Goal: Navigation & Orientation: Find specific page/section

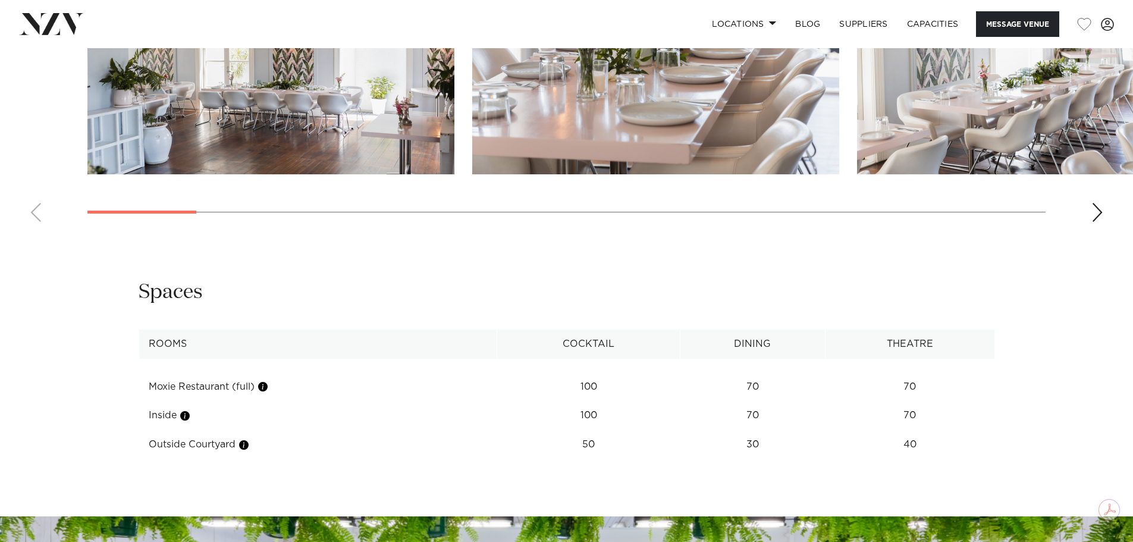
scroll to position [1367, 0]
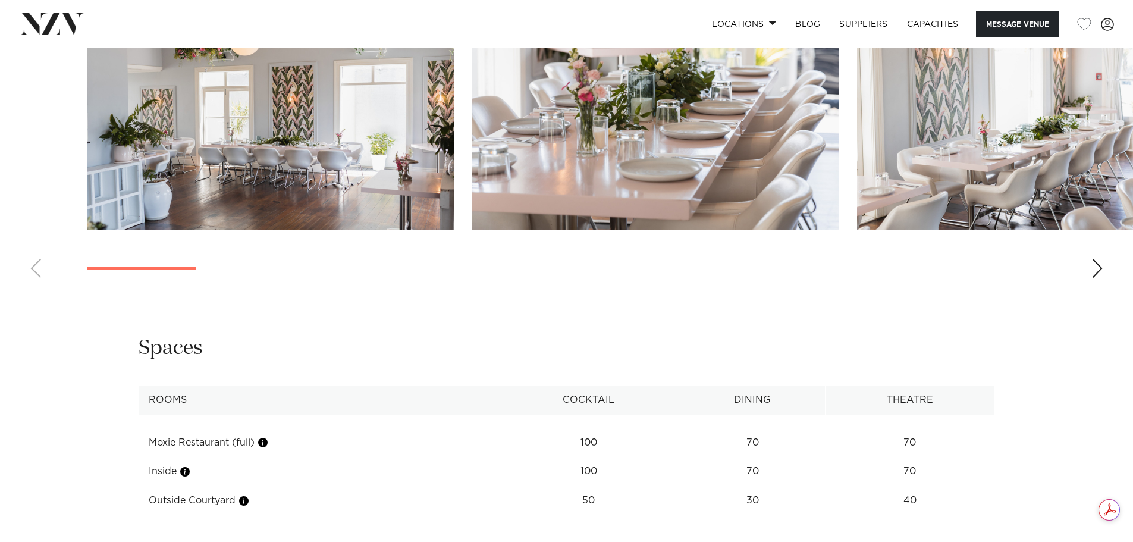
click at [1087, 262] on swiper-container at bounding box center [566, 124] width 1133 height 326
click at [1100, 262] on div "Next slide" at bounding box center [1097, 268] width 12 height 19
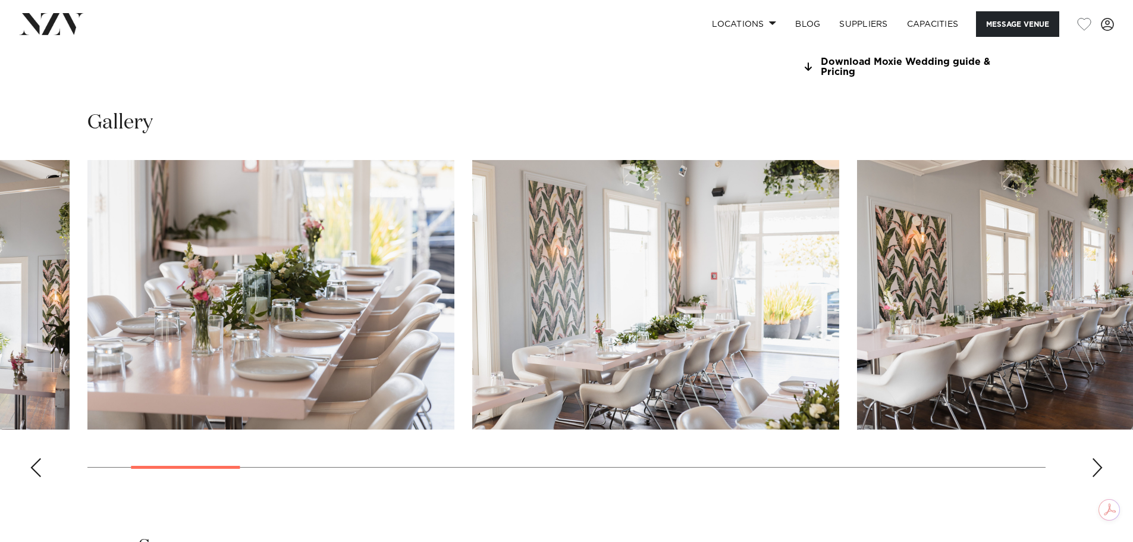
scroll to position [1189, 0]
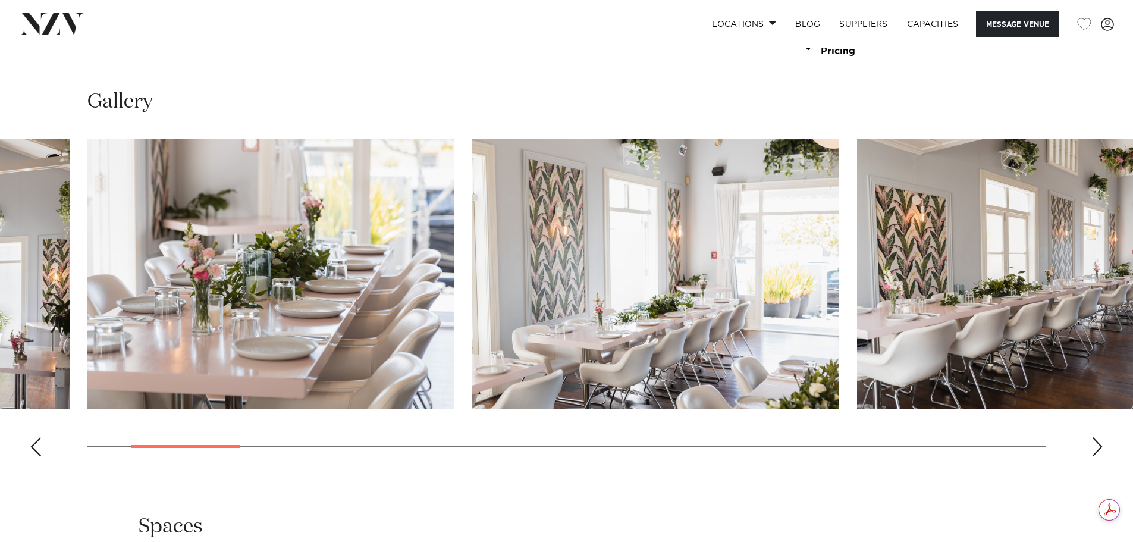
click at [1096, 451] on div "Next slide" at bounding box center [1097, 446] width 12 height 19
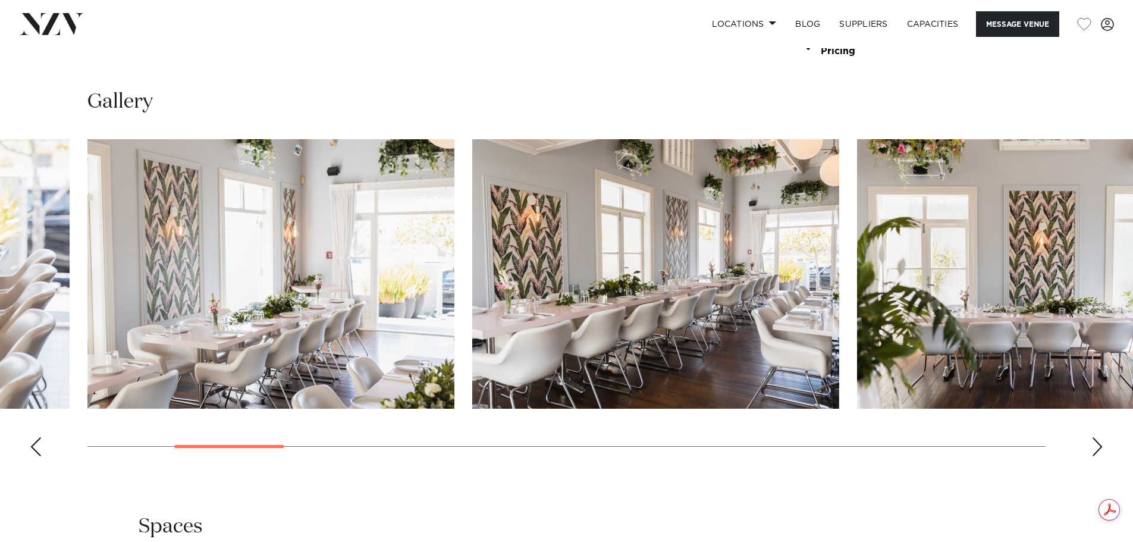
click at [1096, 451] on div "Next slide" at bounding box center [1097, 446] width 12 height 19
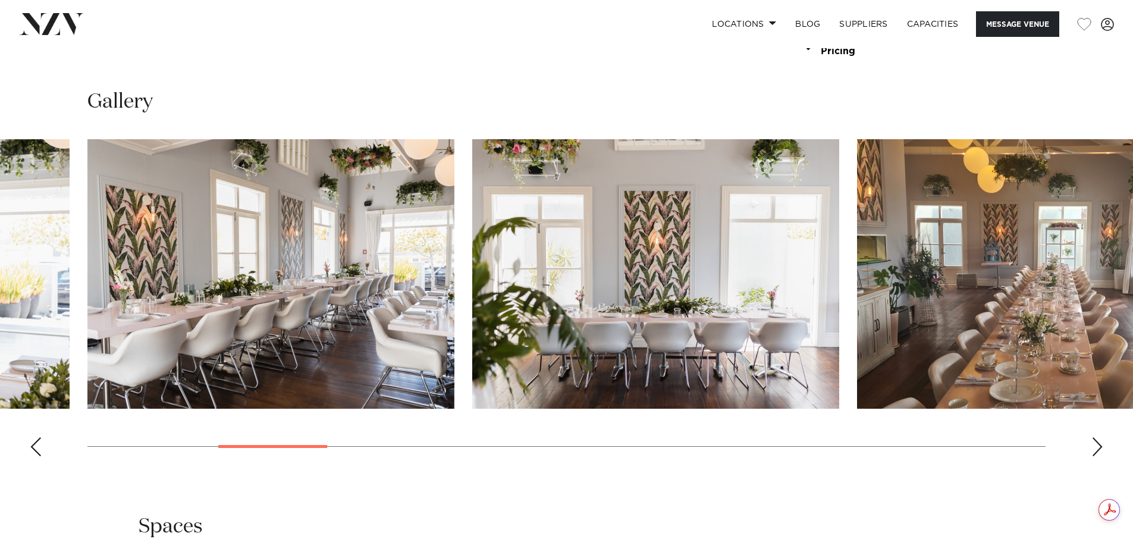
click at [1096, 451] on div "Next slide" at bounding box center [1097, 446] width 12 height 19
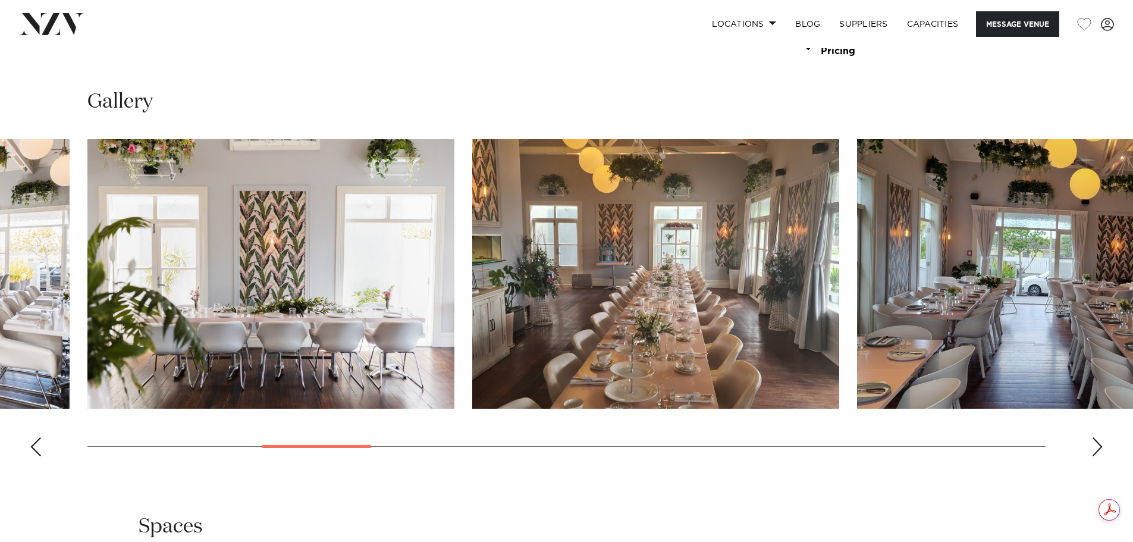
click at [1103, 447] on swiper-container at bounding box center [566, 302] width 1133 height 326
click at [1098, 448] on div "Next slide" at bounding box center [1097, 446] width 12 height 19
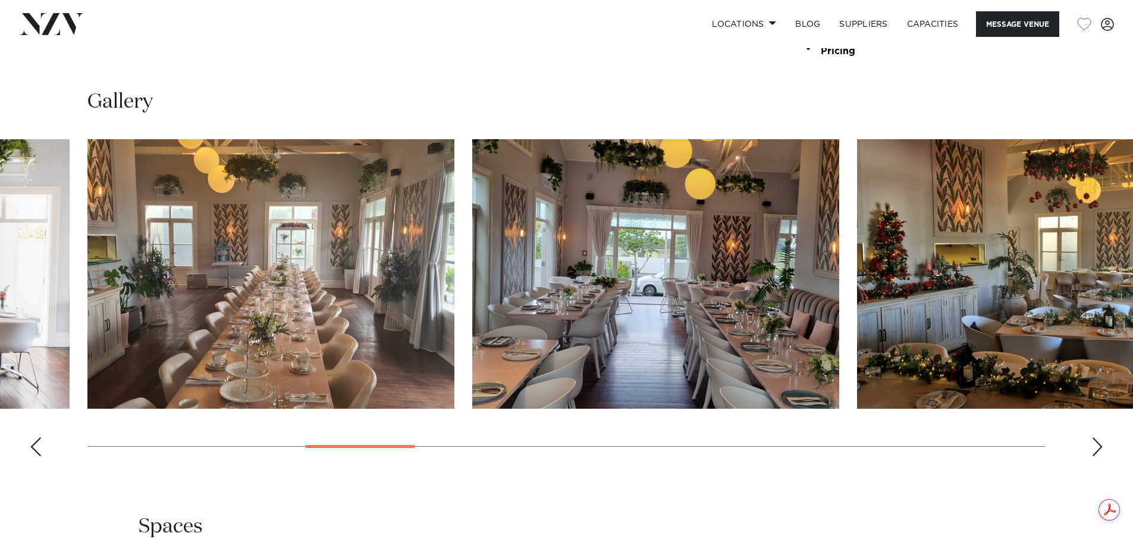
click at [1098, 448] on div "Next slide" at bounding box center [1097, 446] width 12 height 19
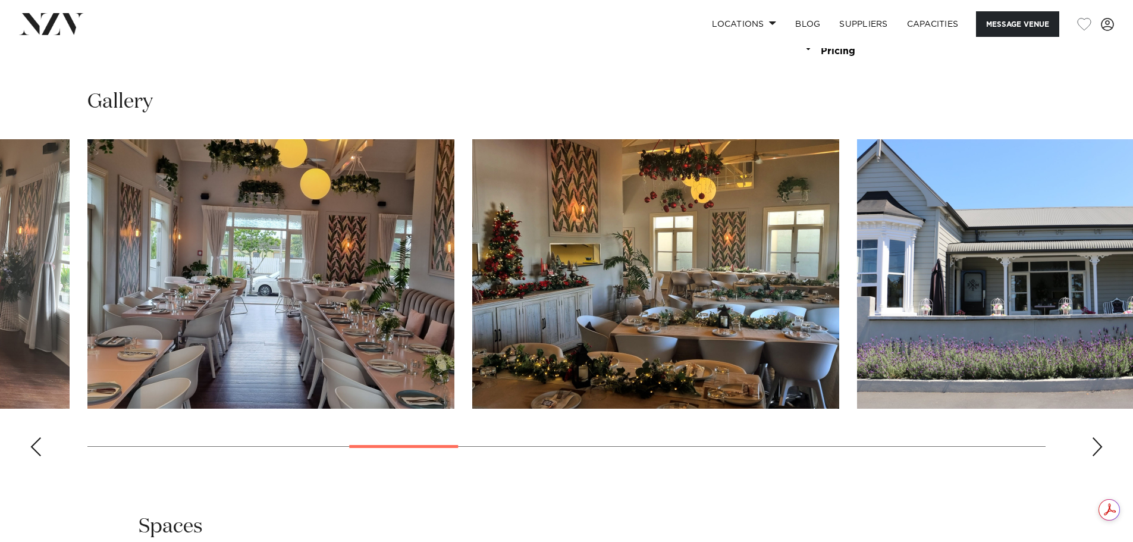
click at [1098, 448] on div "Next slide" at bounding box center [1097, 446] width 12 height 19
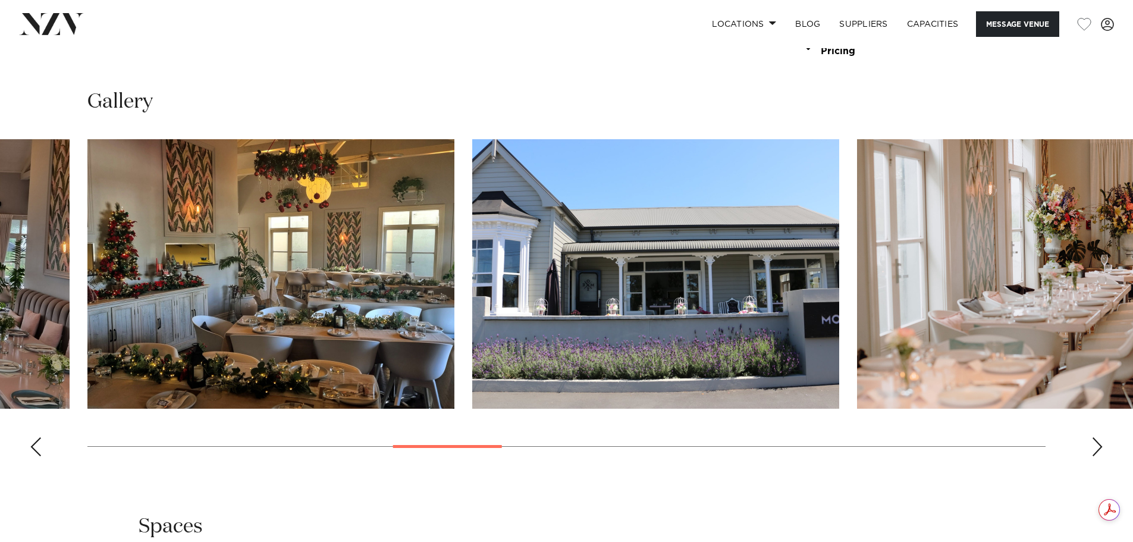
click at [1098, 448] on div "Next slide" at bounding box center [1097, 446] width 12 height 19
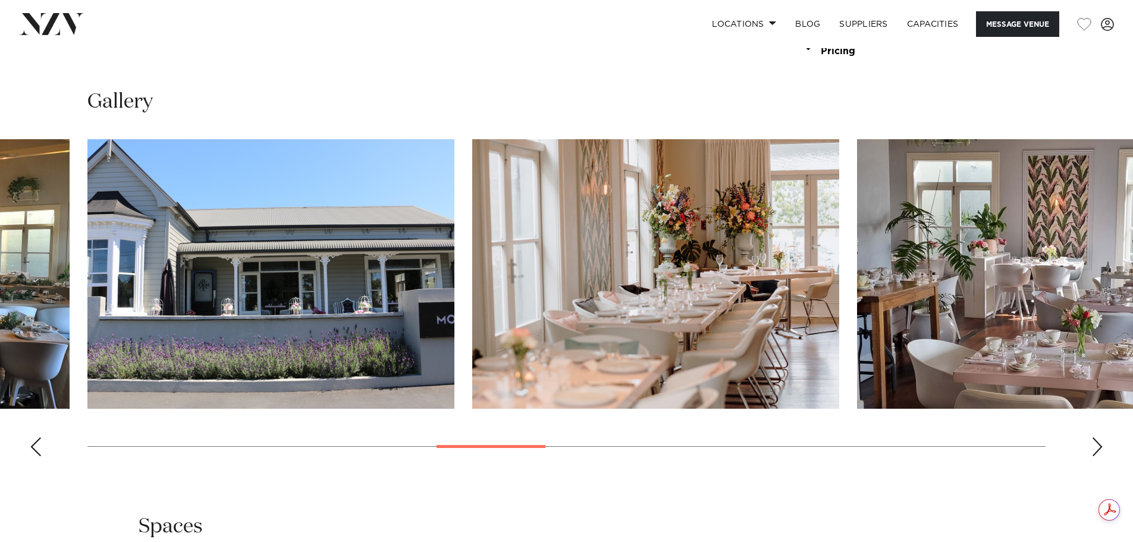
click at [1098, 448] on div "Next slide" at bounding box center [1097, 446] width 12 height 19
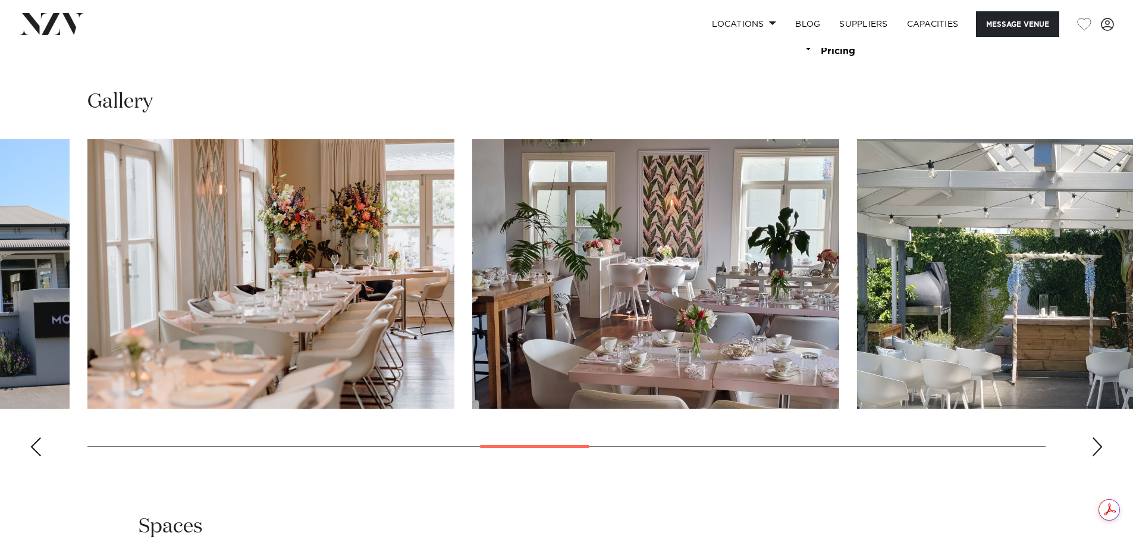
click at [1098, 448] on div "Next slide" at bounding box center [1097, 446] width 12 height 19
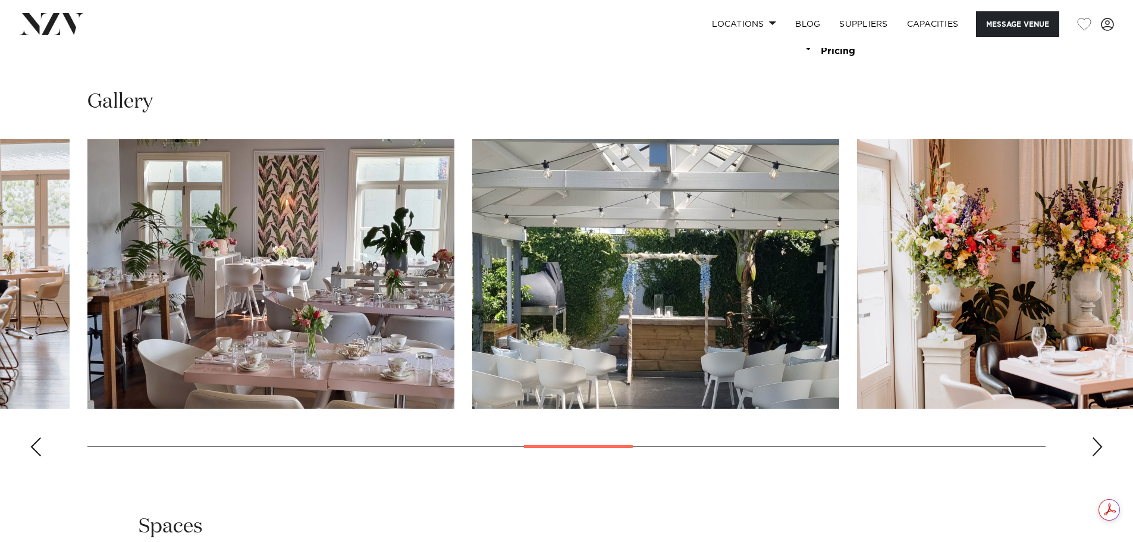
click at [1098, 448] on div "Next slide" at bounding box center [1097, 446] width 12 height 19
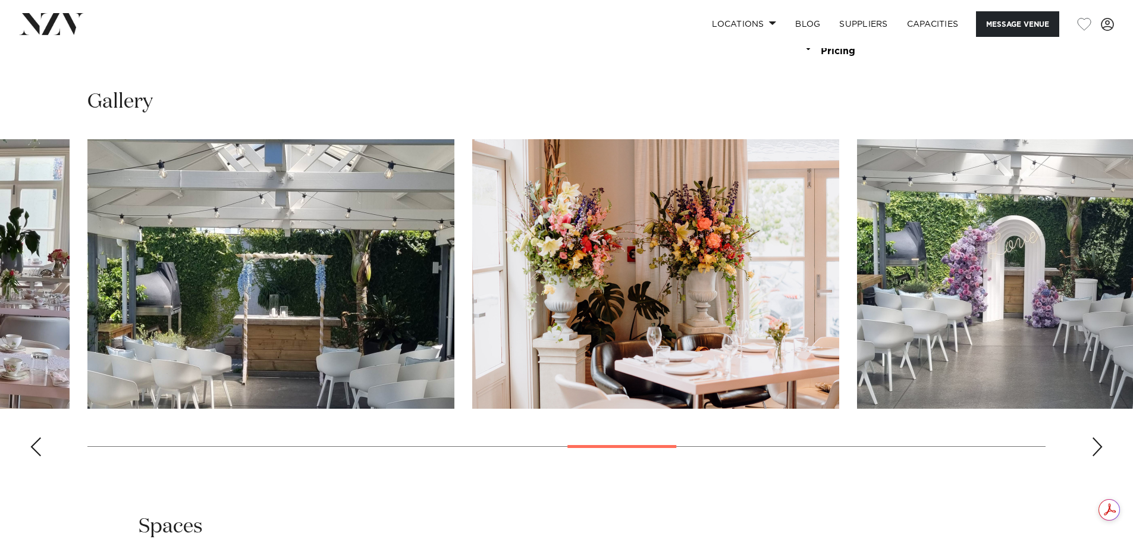
click at [1098, 448] on div "Next slide" at bounding box center [1097, 446] width 12 height 19
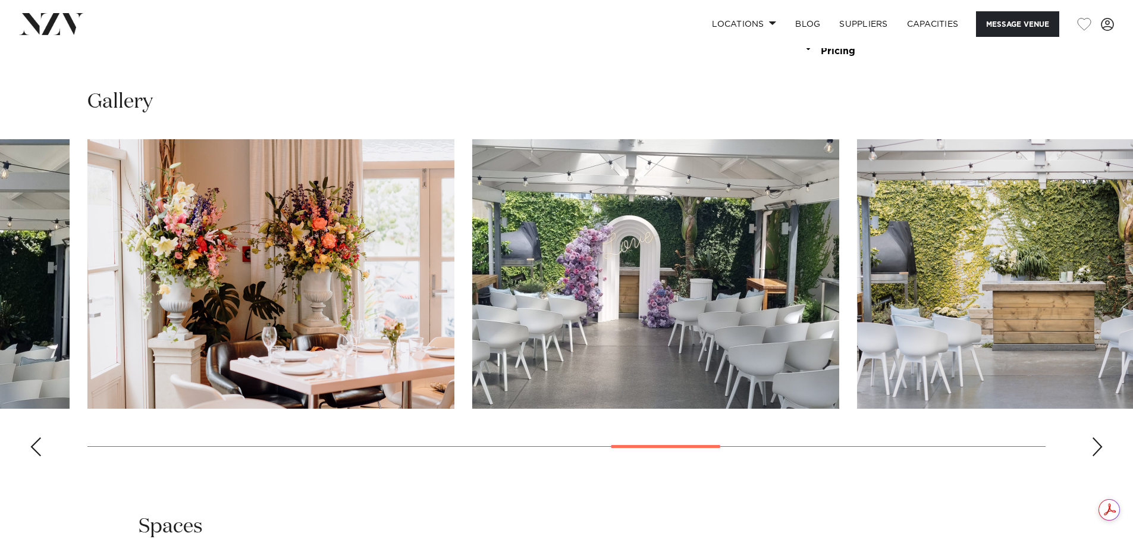
click at [1098, 448] on div "Next slide" at bounding box center [1097, 446] width 12 height 19
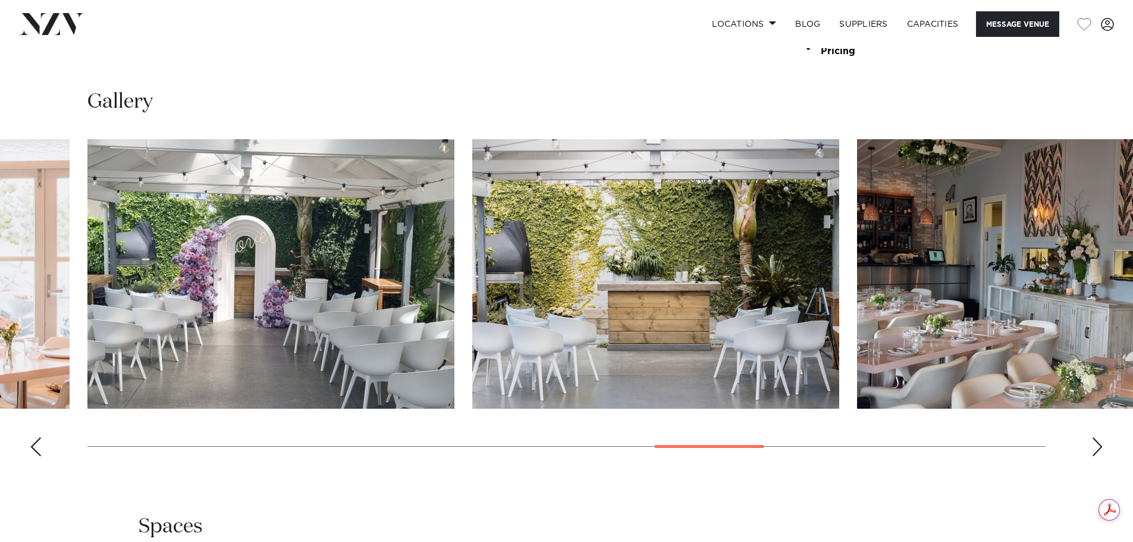
click at [1098, 448] on div "Next slide" at bounding box center [1097, 446] width 12 height 19
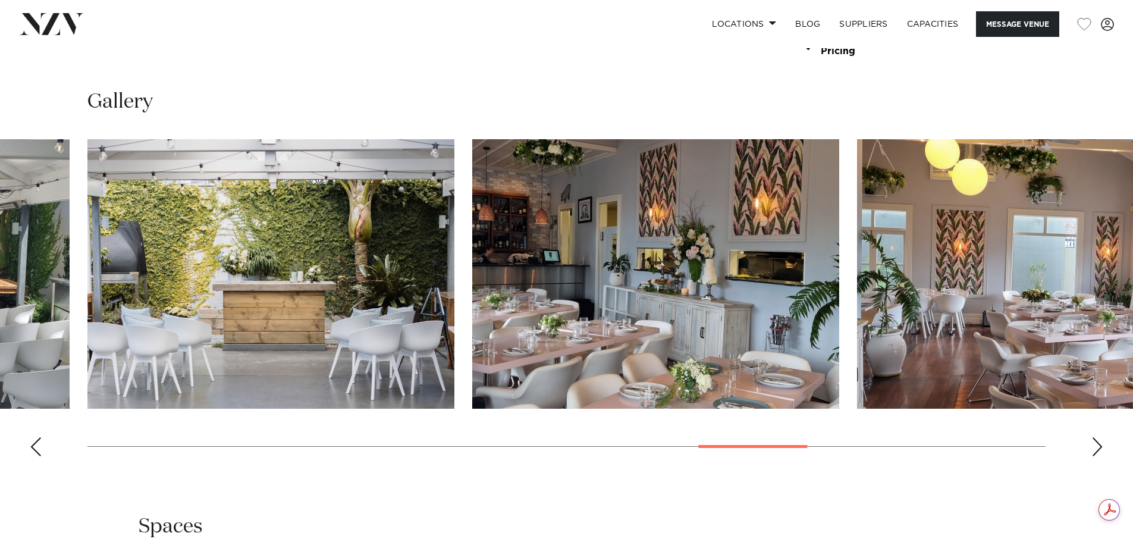
click at [1098, 448] on div "Next slide" at bounding box center [1097, 446] width 12 height 19
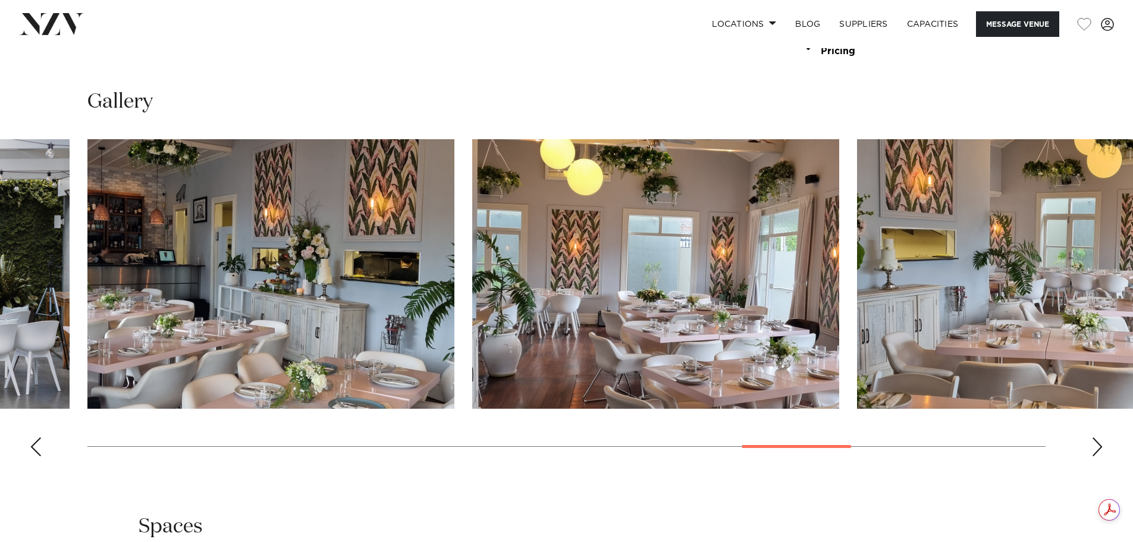
click at [1098, 448] on div "Next slide" at bounding box center [1097, 446] width 12 height 19
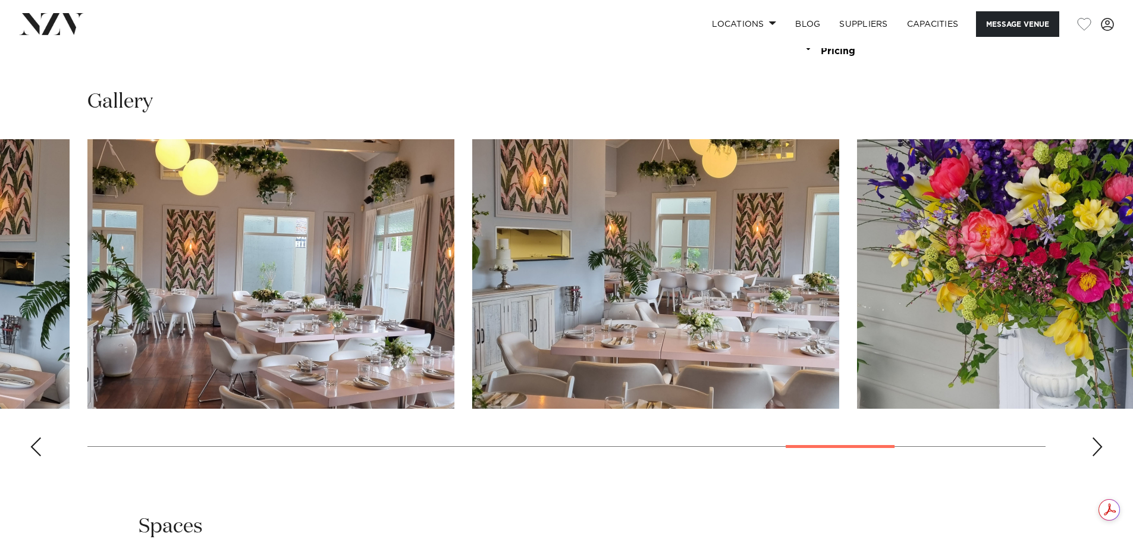
click at [1098, 448] on div "Next slide" at bounding box center [1097, 446] width 12 height 19
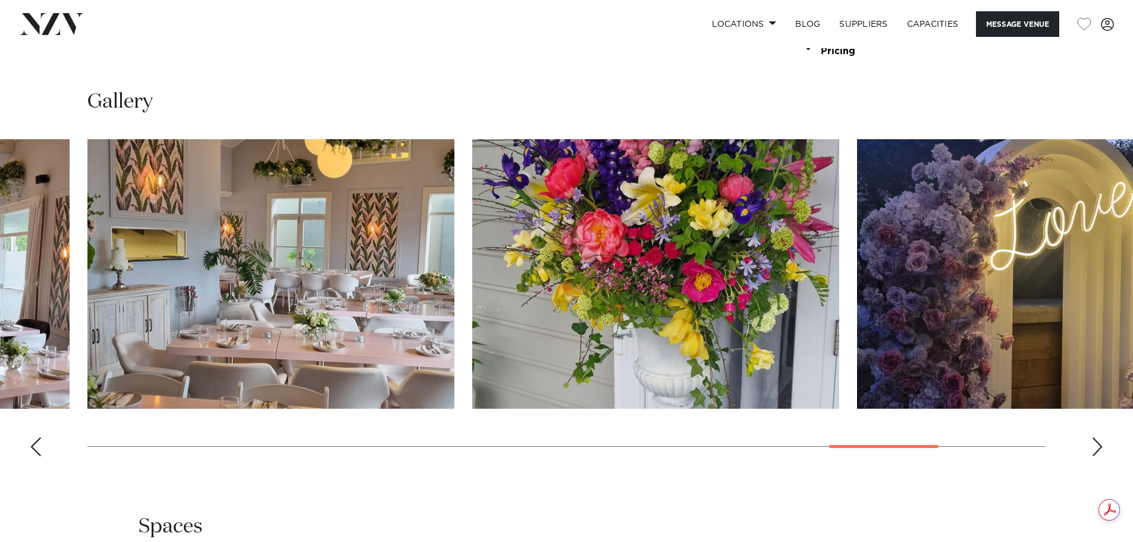
click at [1098, 448] on div "Next slide" at bounding box center [1097, 446] width 12 height 19
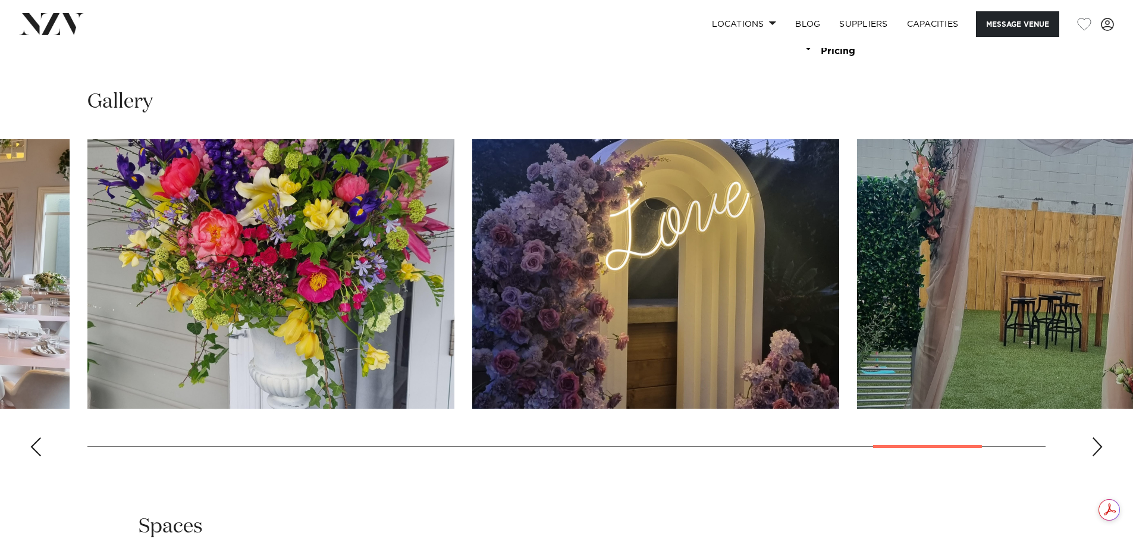
click at [1098, 448] on div "Next slide" at bounding box center [1097, 446] width 12 height 19
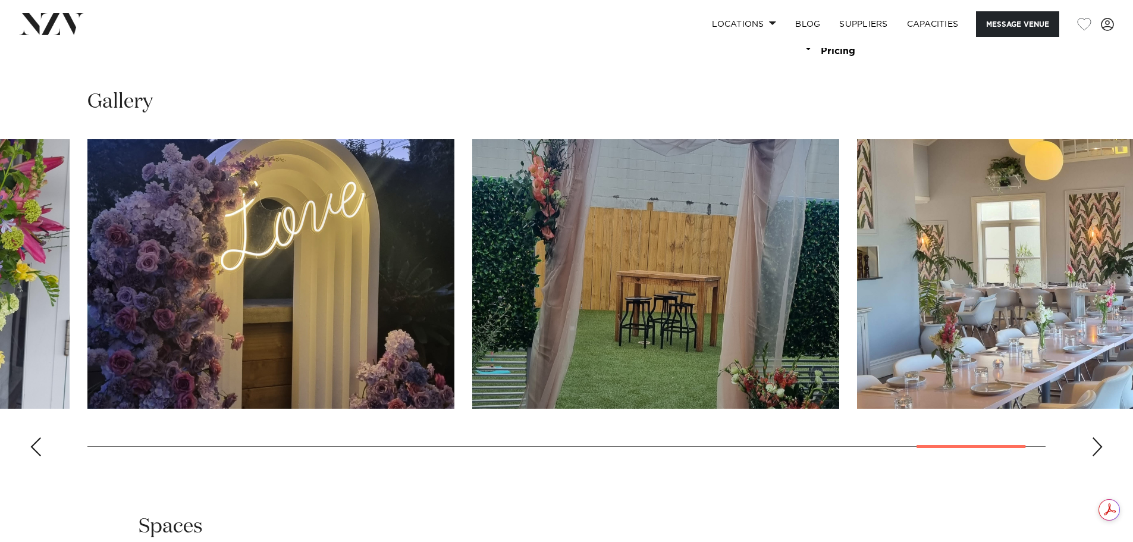
click at [1098, 448] on div "Next slide" at bounding box center [1097, 446] width 12 height 19
